Goal: Navigation & Orientation: Find specific page/section

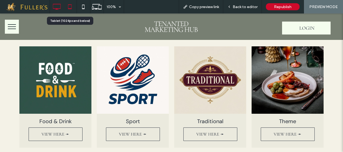
click at [68, 7] on icon at bounding box center [69, 6] width 11 height 11
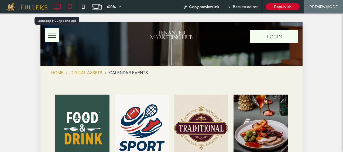
click at [60, 8] on icon at bounding box center [56, 6] width 11 height 11
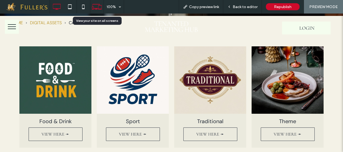
click at [93, 7] on use at bounding box center [97, 6] width 10 height 5
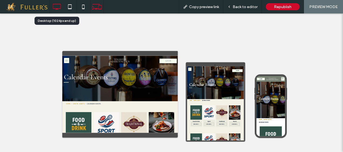
click at [59, 7] on icon at bounding box center [56, 6] width 11 height 11
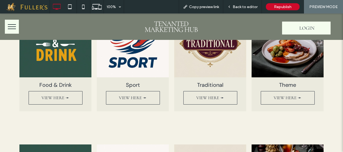
scroll to position [412, 0]
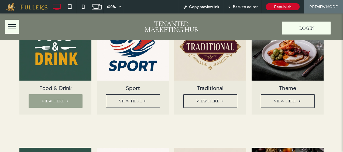
click at [51, 98] on span "VIEW HERE ➛" at bounding box center [55, 101] width 38 height 11
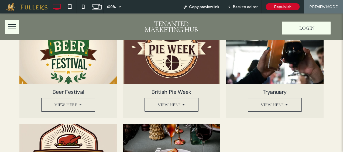
scroll to position [89, 0]
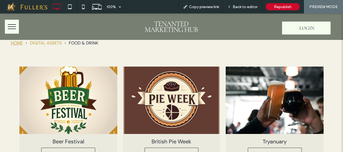
click at [21, 42] on div "HOME" at bounding box center [17, 43] width 12 height 9
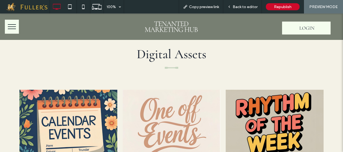
scroll to position [234, 0]
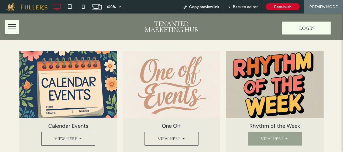
click at [273, 133] on span "VIEW HERE ➛" at bounding box center [274, 138] width 38 height 11
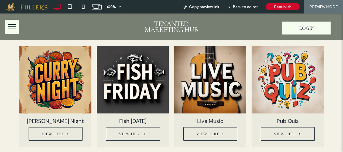
scroll to position [112, 0]
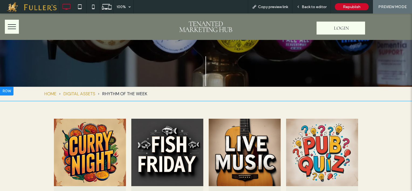
scroll to position [81, 0]
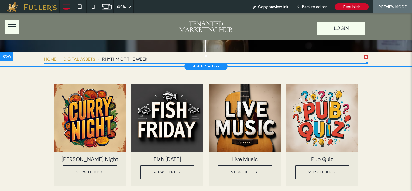
click at [44, 56] on div "HOME" at bounding box center [50, 59] width 12 height 9
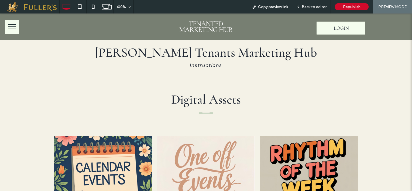
scroll to position [189, 0]
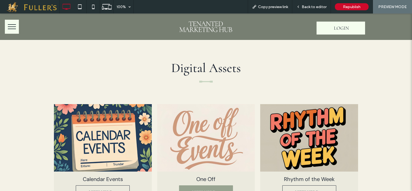
click at [211, 187] on span "VIEW HERE ➛" at bounding box center [206, 192] width 38 height 11
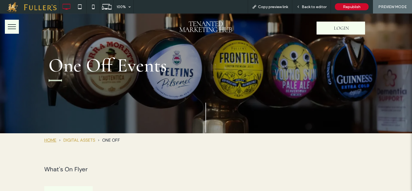
click at [48, 138] on div "HOME" at bounding box center [50, 140] width 12 height 9
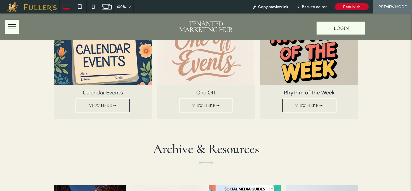
scroll to position [243, 0]
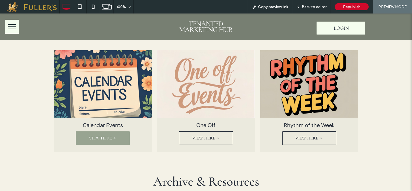
click at [105, 133] on span "VIEW HERE ➛" at bounding box center [103, 138] width 38 height 11
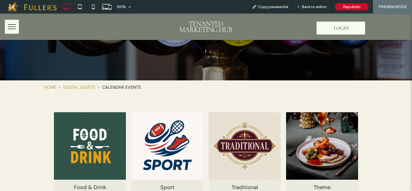
scroll to position [108, 0]
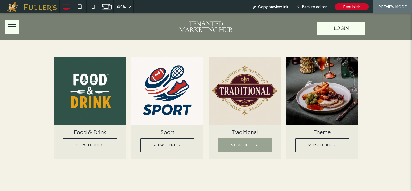
click at [225, 140] on span "VIEW HERE ➛" at bounding box center [244, 145] width 38 height 11
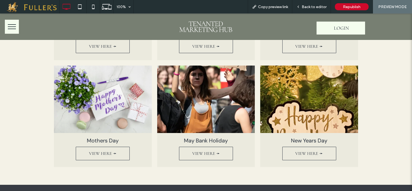
scroll to position [216, 0]
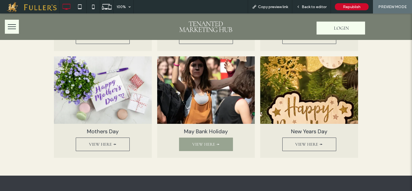
click at [206, 146] on span "VIEW HERE ➛" at bounding box center [206, 144] width 38 height 11
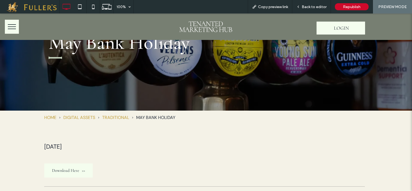
scroll to position [54, 0]
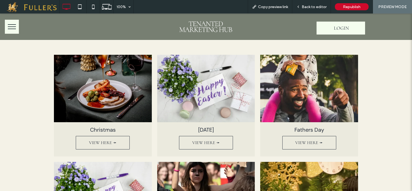
scroll to position [108, 0]
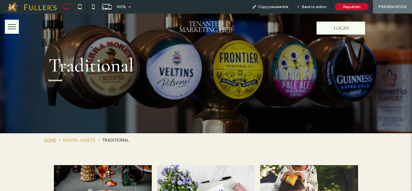
click at [46, 138] on div "HOME" at bounding box center [50, 140] width 12 height 9
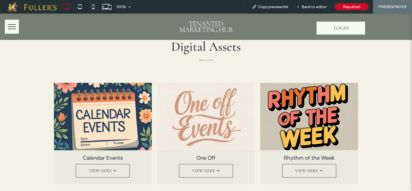
scroll to position [216, 0]
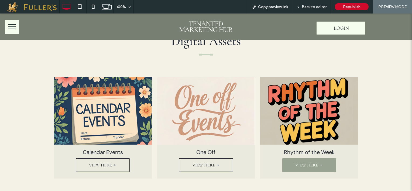
click at [308, 160] on span "VIEW HERE ➛" at bounding box center [309, 165] width 38 height 11
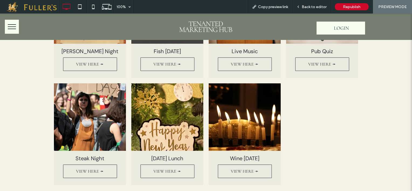
scroll to position [54, 0]
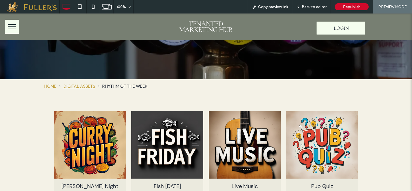
click at [68, 84] on div "DIGITAL ASSETS" at bounding box center [79, 86] width 32 height 9
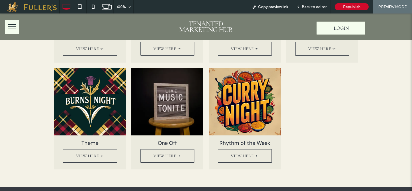
scroll to position [216, 0]
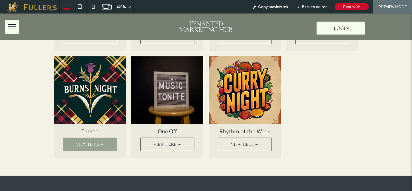
click at [94, 142] on span "VIEW HERE ➛" at bounding box center [90, 144] width 38 height 11
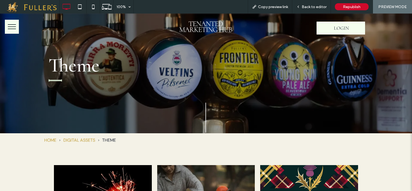
click at [107, 138] on div "THEME" at bounding box center [109, 140] width 14 height 9
click at [83, 138] on div "DIGITAL ASSETS" at bounding box center [79, 140] width 32 height 9
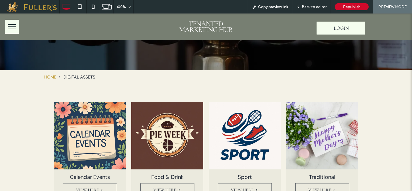
scroll to position [108, 0]
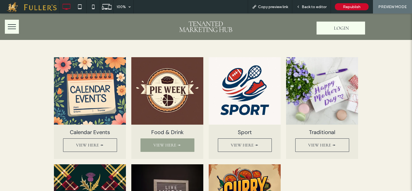
click at [171, 145] on span "VIEW HERE ➛" at bounding box center [167, 145] width 38 height 11
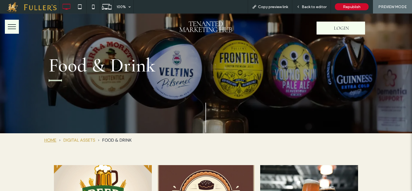
drag, startPoint x: 53, startPoint y: 140, endPoint x: 56, endPoint y: 154, distance: 13.8
click at [53, 140] on div "HOME" at bounding box center [50, 140] width 12 height 9
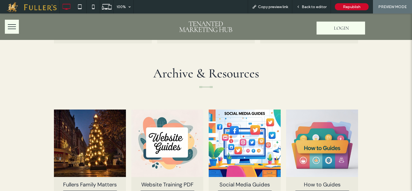
scroll to position [377, 0]
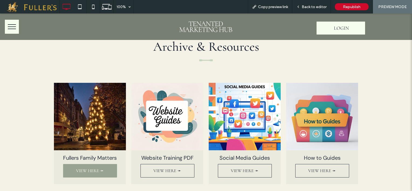
click at [90, 165] on span "VIEW HERE ➛" at bounding box center [90, 170] width 38 height 11
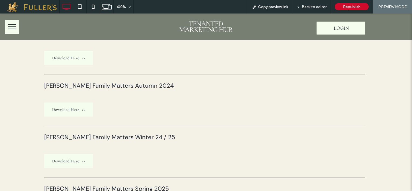
scroll to position [52, 0]
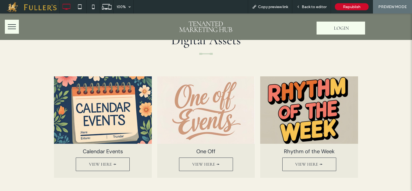
scroll to position [270, 0]
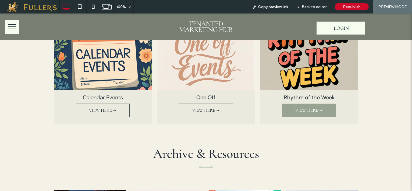
click at [310, 105] on span "VIEW HERE ➛" at bounding box center [309, 110] width 38 height 11
